Goal: Task Accomplishment & Management: Manage account settings

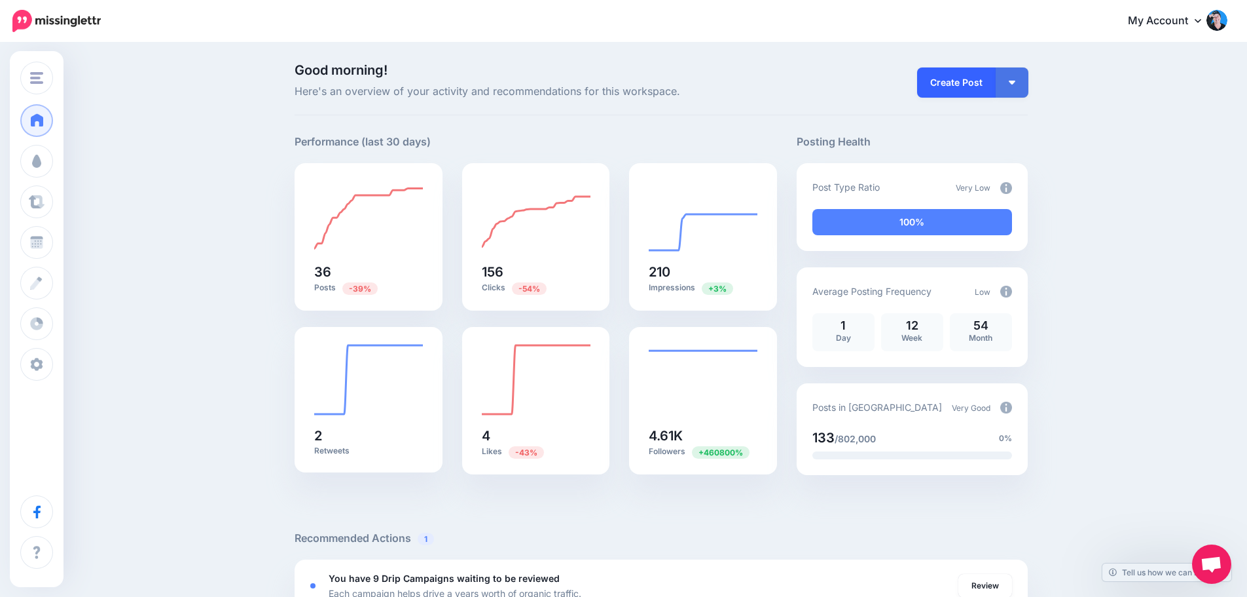
click at [989, 85] on link "Create Post" at bounding box center [956, 82] width 79 height 30
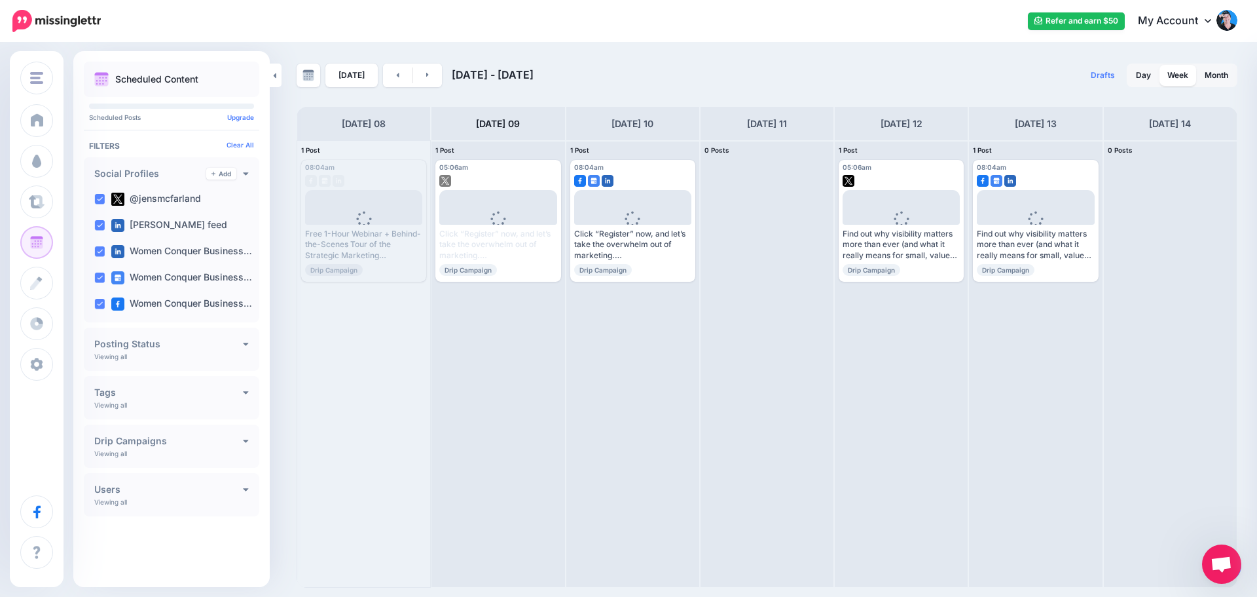
click at [241, 439] on h4 "Drip Campaigns" at bounding box center [168, 440] width 149 height 9
click at [1214, 563] on span "Open chat" at bounding box center [1222, 565] width 22 height 18
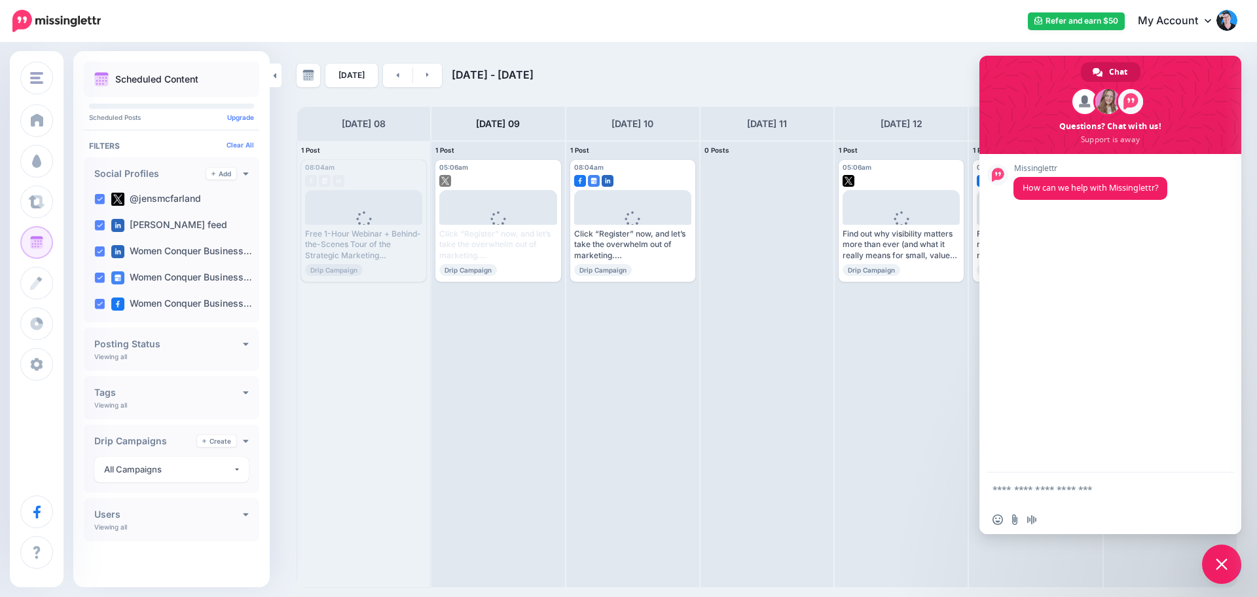
click at [891, 28] on div "Refer and earn $50 My Account Dashboard My Account Billing Facebook Community H…" at bounding box center [677, 21] width 1120 height 32
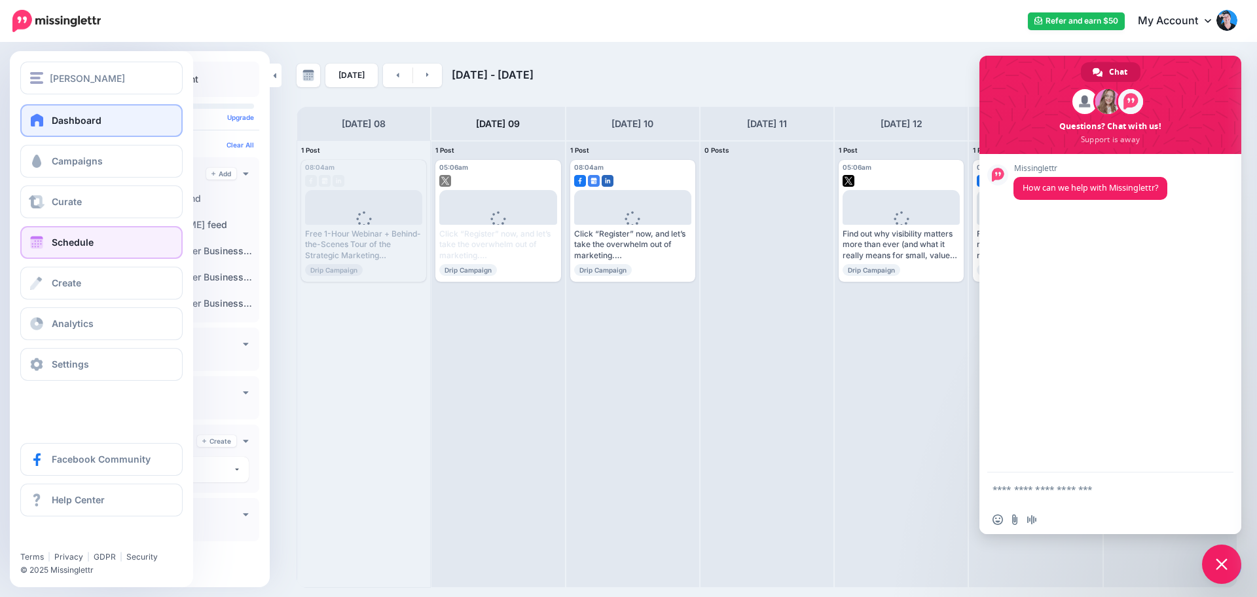
click at [114, 114] on link "Dashboard" at bounding box center [101, 120] width 162 height 33
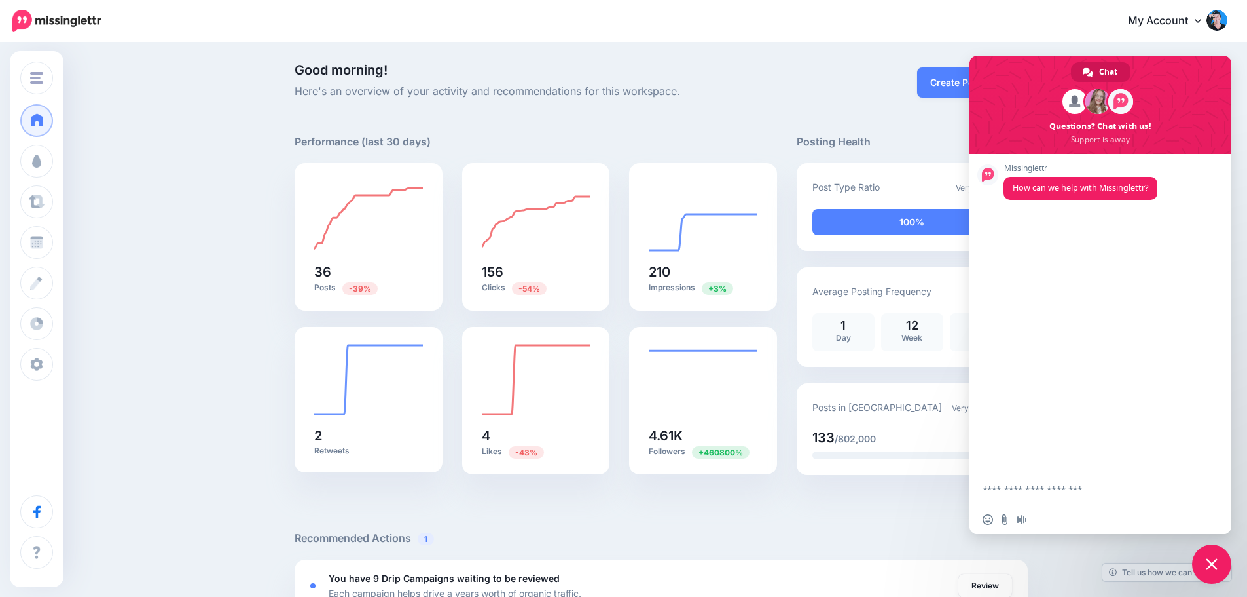
click at [864, 81] on div "Create Post Create Post Create Campaign Promote Post" at bounding box center [912, 82] width 251 height 37
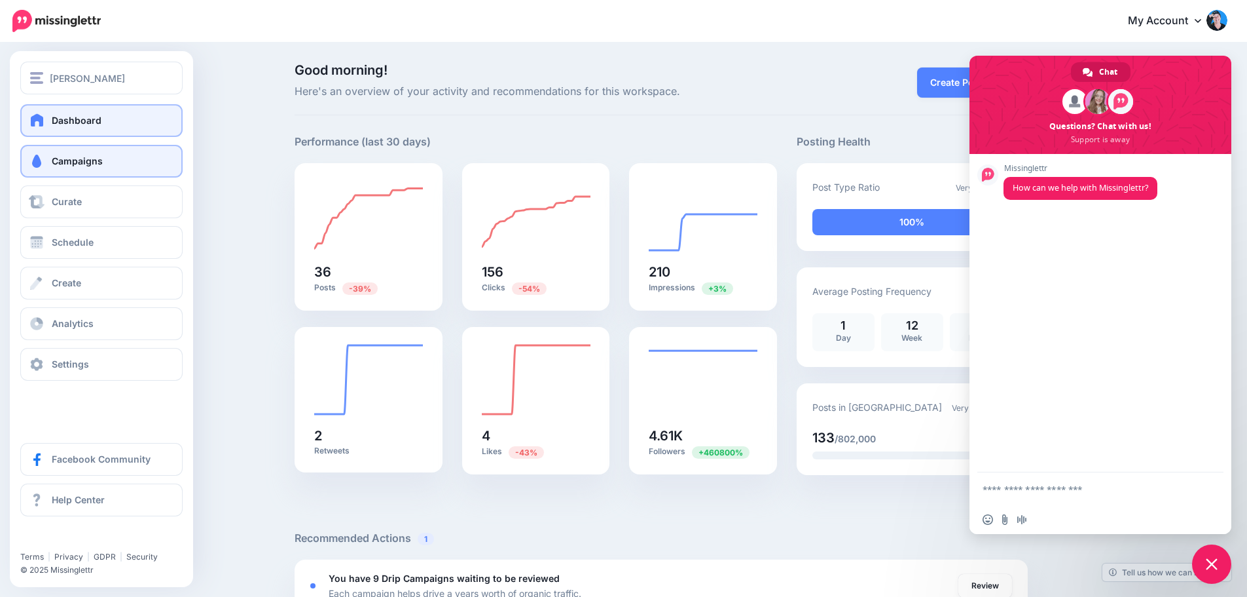
click at [72, 169] on link "Campaigns" at bounding box center [101, 161] width 162 height 33
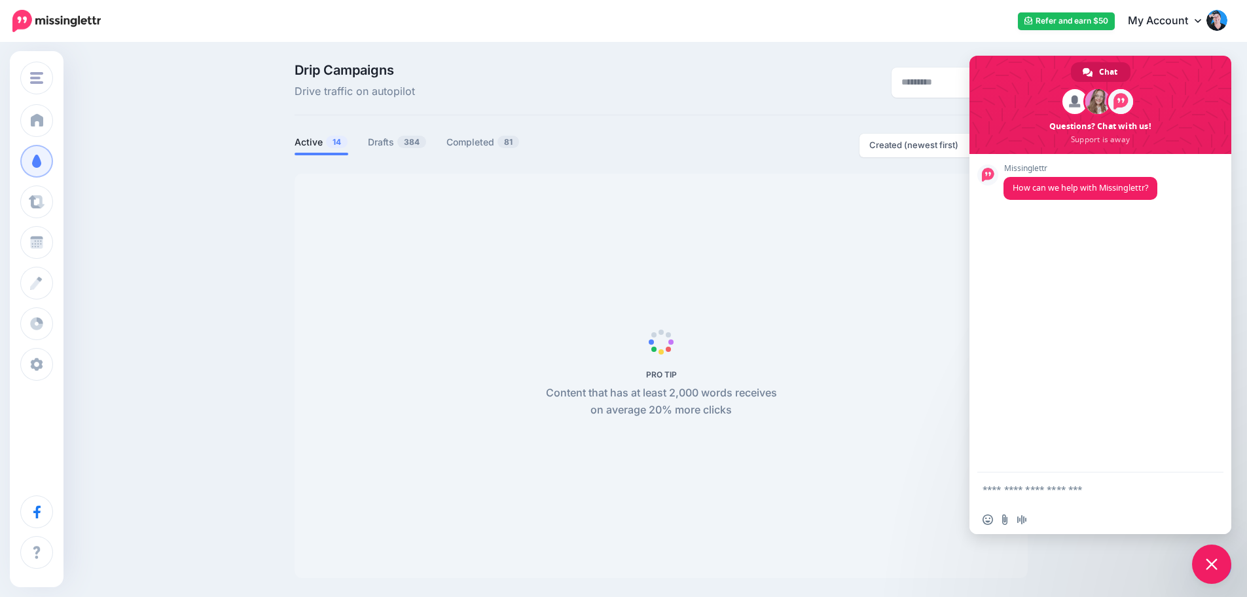
click at [619, 126] on div "Drip Campaigns Drive traffic on autopilot Active 14 384 81" at bounding box center [661, 321] width 753 height 514
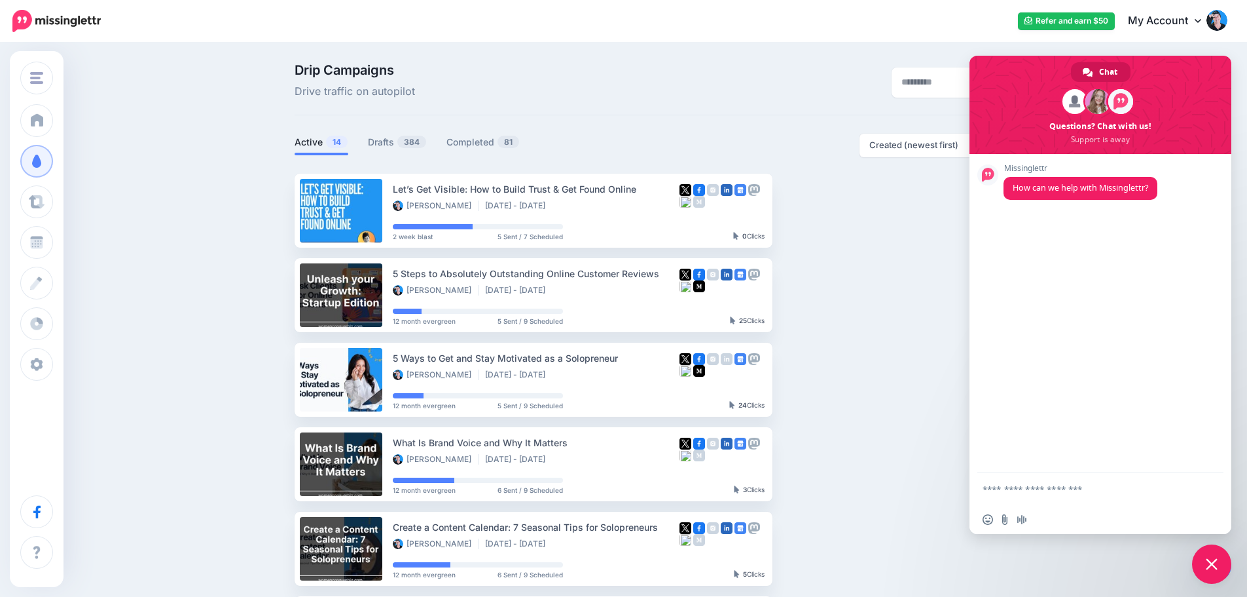
click at [731, 28] on div "Refer and earn $50 My Account Dashboard My Account Billing Facebook Community H…" at bounding box center [672, 21] width 1111 height 32
click at [1216, 568] on span "Close chat" at bounding box center [1212, 564] width 12 height 12
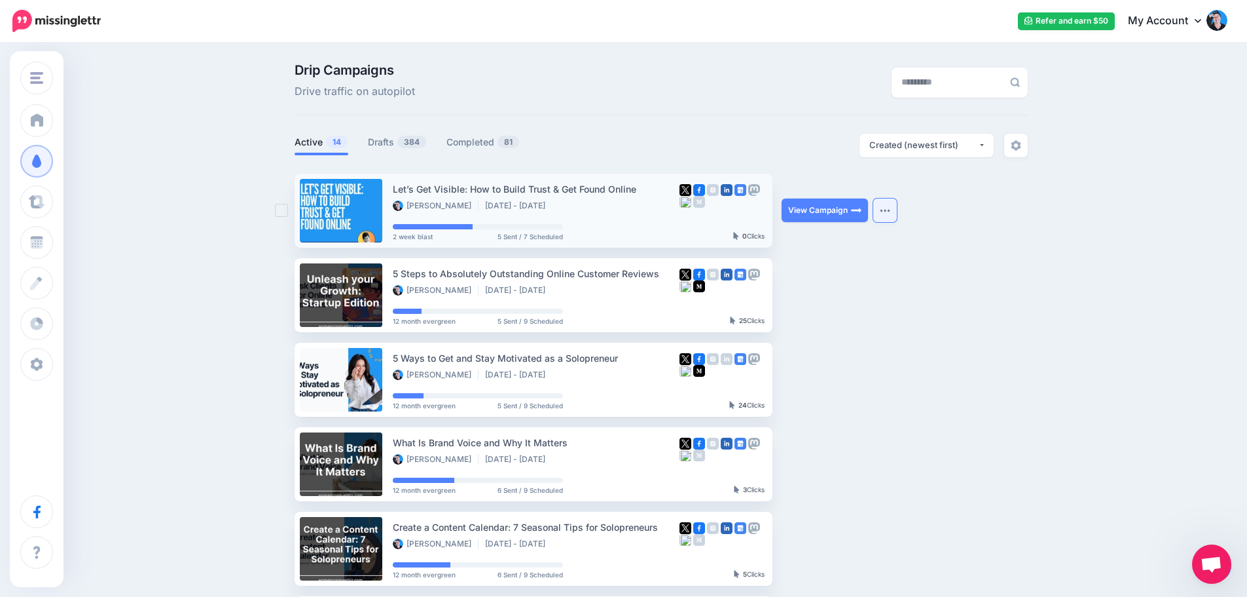
click at [891, 208] on img "button" at bounding box center [885, 210] width 10 height 4
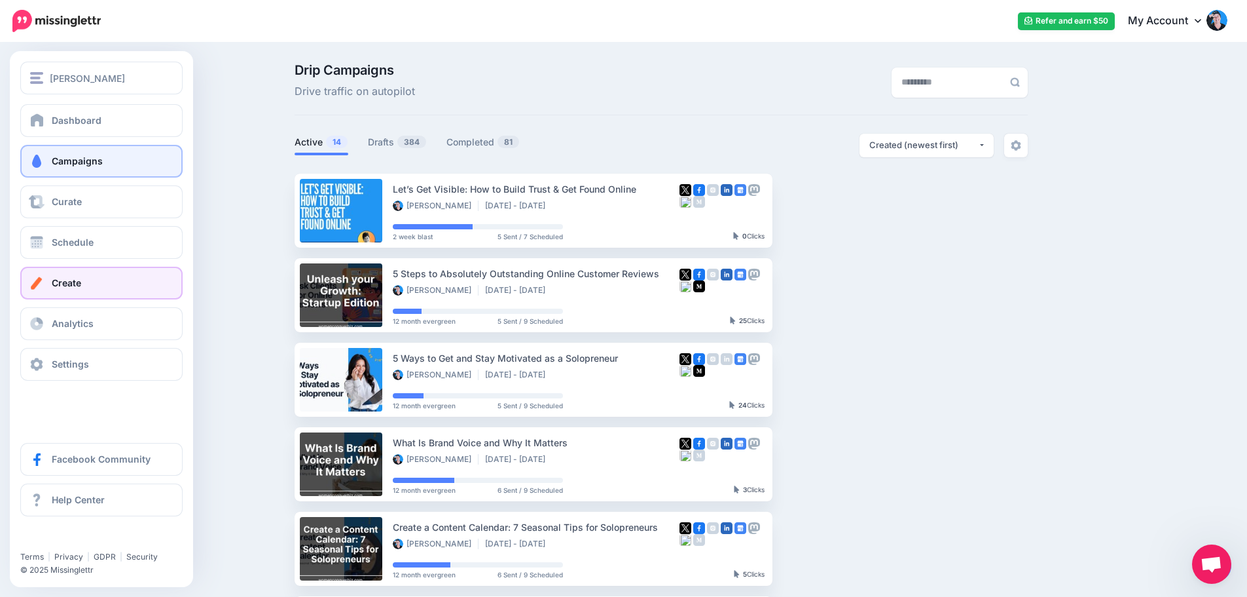
click at [73, 279] on span "Create" at bounding box center [66, 282] width 29 height 11
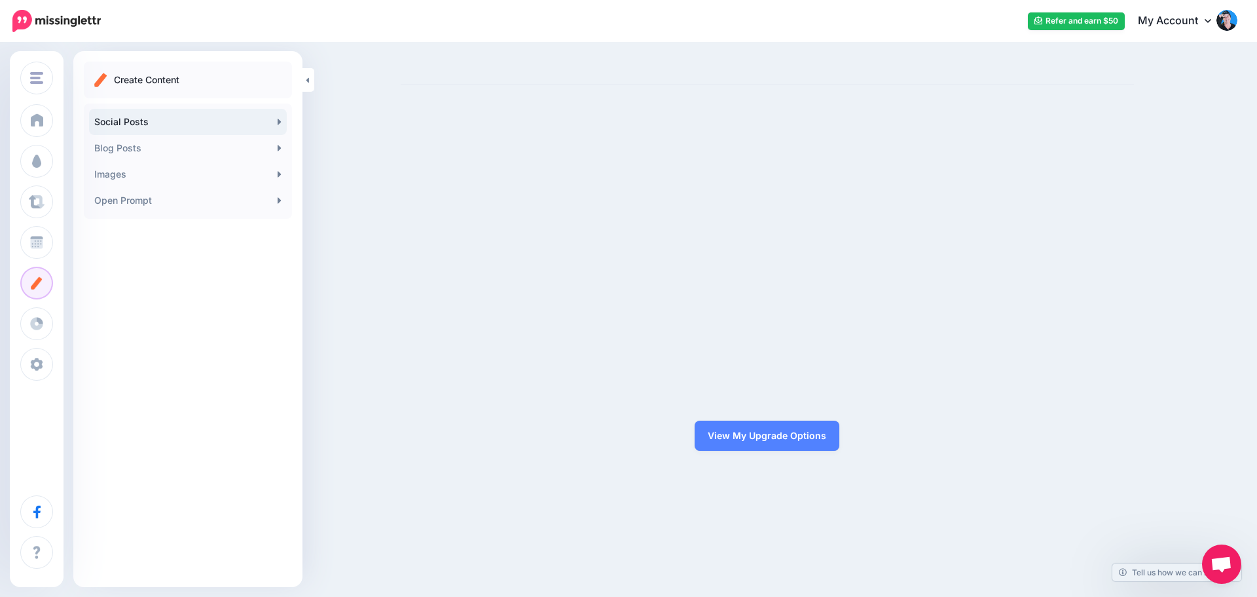
click at [242, 122] on link "Social Posts" at bounding box center [188, 122] width 198 height 26
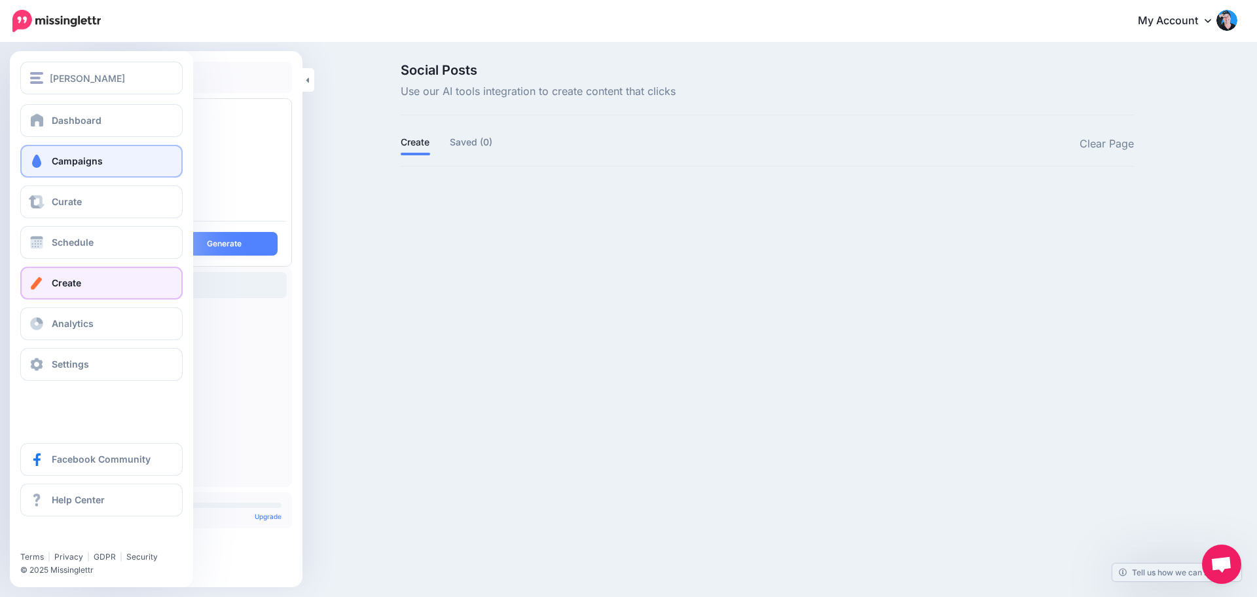
click at [46, 162] on link "Campaigns" at bounding box center [101, 161] width 162 height 33
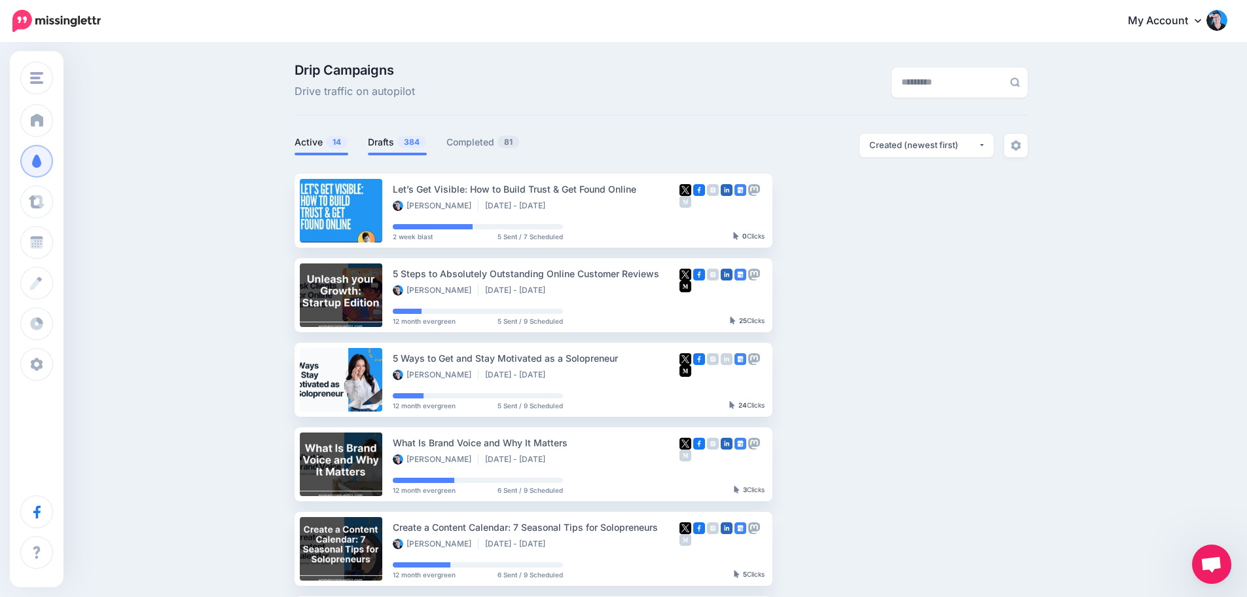
click at [405, 135] on link "Drafts 384" at bounding box center [397, 142] width 59 height 16
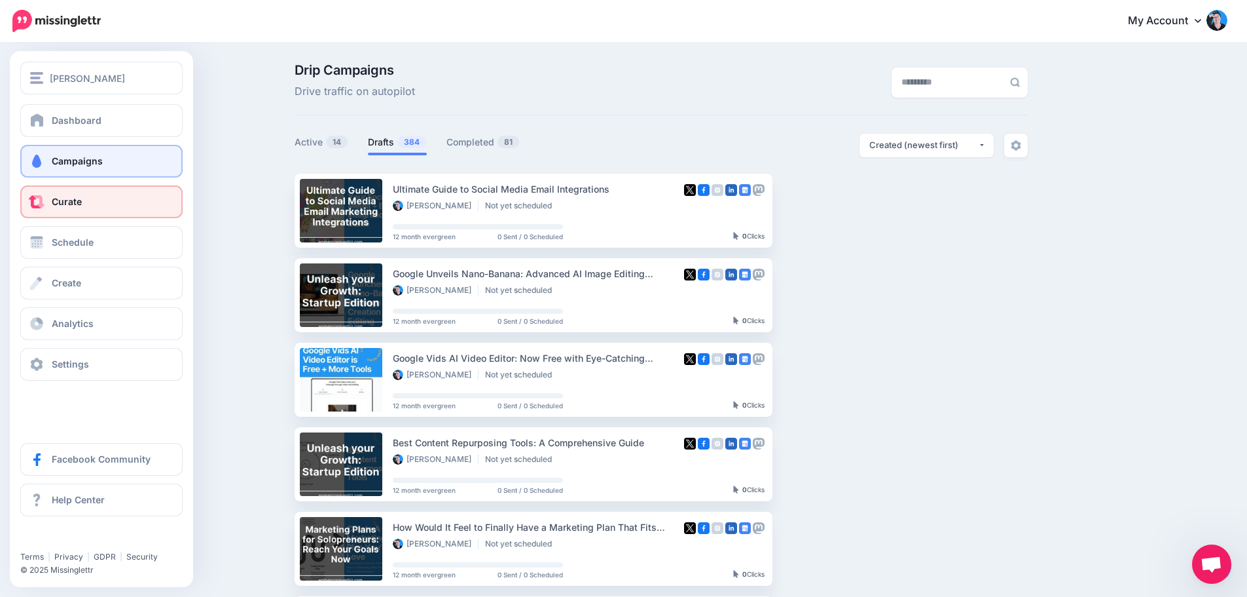
click at [91, 196] on link "Curate" at bounding box center [101, 201] width 162 height 33
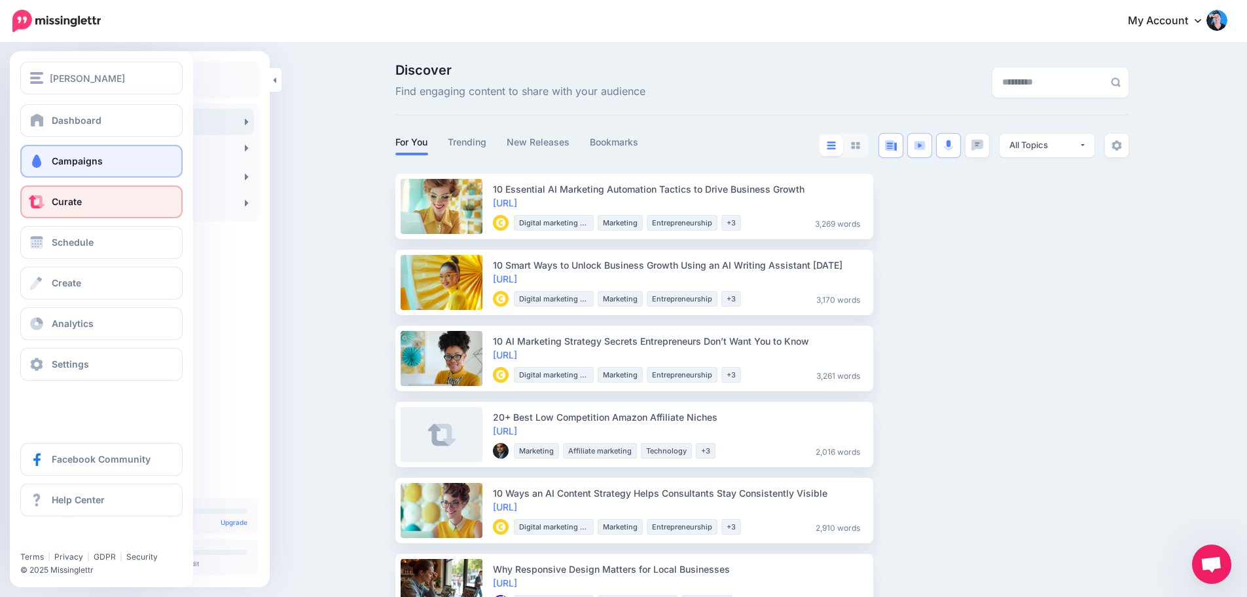
click at [50, 157] on link "Campaigns" at bounding box center [101, 161] width 162 height 33
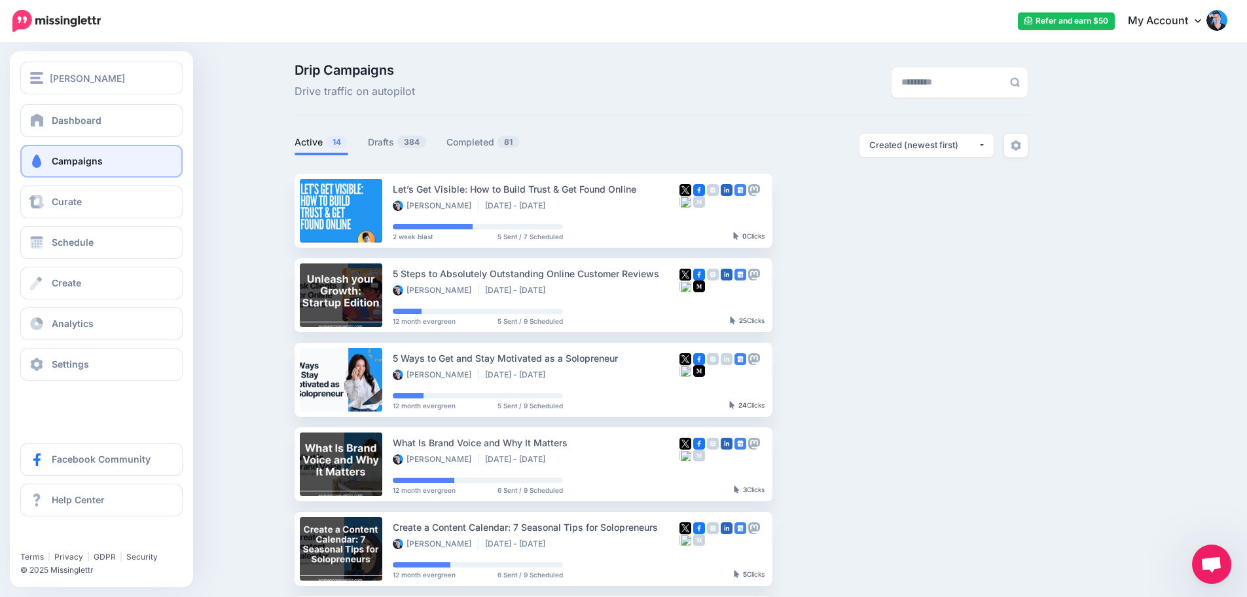
click at [82, 158] on span "Campaigns" at bounding box center [77, 160] width 51 height 11
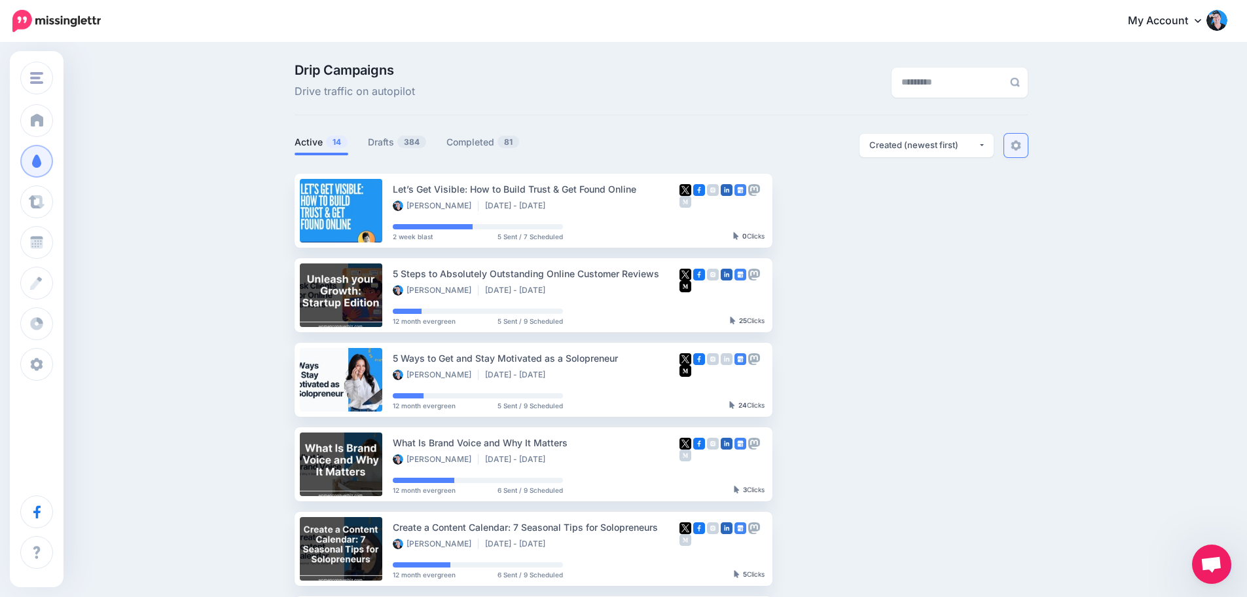
click at [1028, 148] on link at bounding box center [1016, 146] width 24 height 24
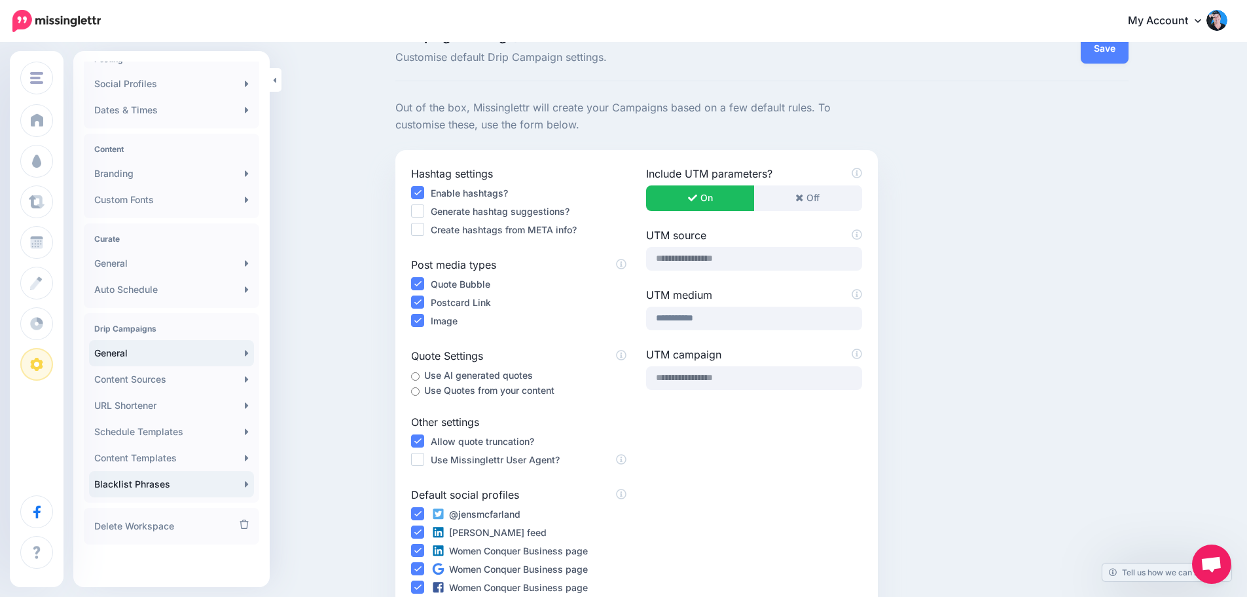
scroll to position [65, 0]
